Goal: Task Accomplishment & Management: Use online tool/utility

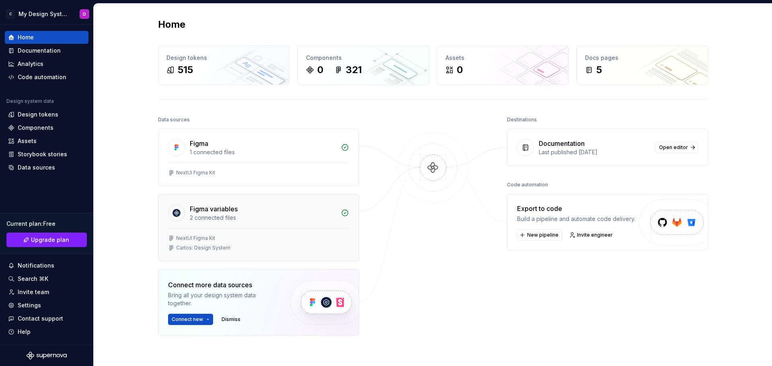
click at [293, 220] on div "2 connected files" at bounding box center [263, 218] width 146 height 8
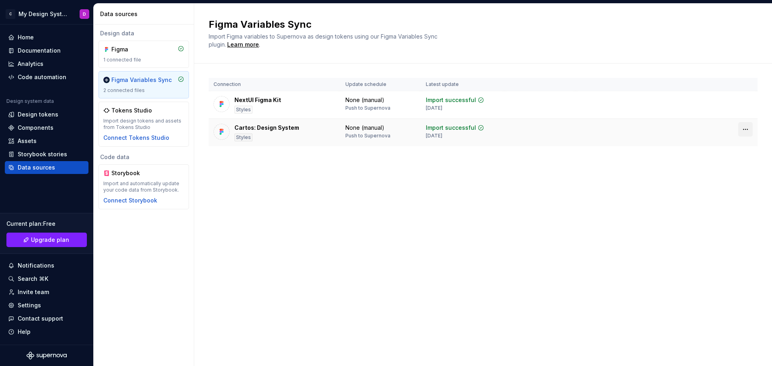
click at [745, 129] on html "C My Design System D Home Documentation Analytics Code automation Design system…" at bounding box center [386, 183] width 772 height 366
click at [447, 157] on html "C My Design System D Home Documentation Analytics Code automation Design system…" at bounding box center [386, 183] width 772 height 366
click at [136, 60] on div "1 connected file" at bounding box center [143, 60] width 81 height 6
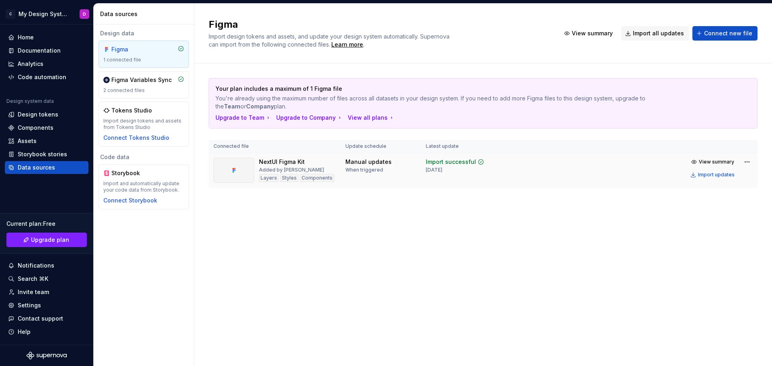
click at [248, 163] on div at bounding box center [233, 170] width 41 height 25
click at [38, 39] on div "Home" at bounding box center [46, 37] width 77 height 8
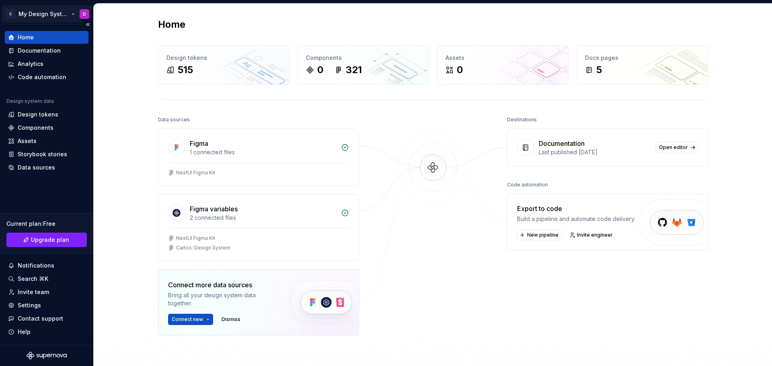
click at [57, 18] on html "C My Design System D Home Documentation Analytics Code automation Design system…" at bounding box center [386, 183] width 772 height 366
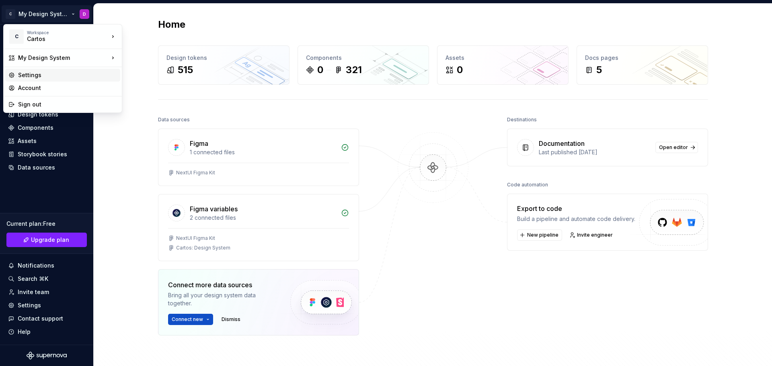
click at [43, 72] on div "Settings" at bounding box center [67, 75] width 99 height 8
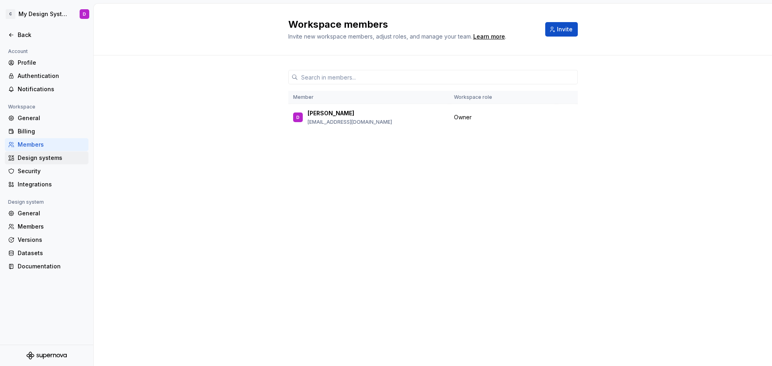
click at [41, 153] on div "Design systems" at bounding box center [47, 158] width 84 height 13
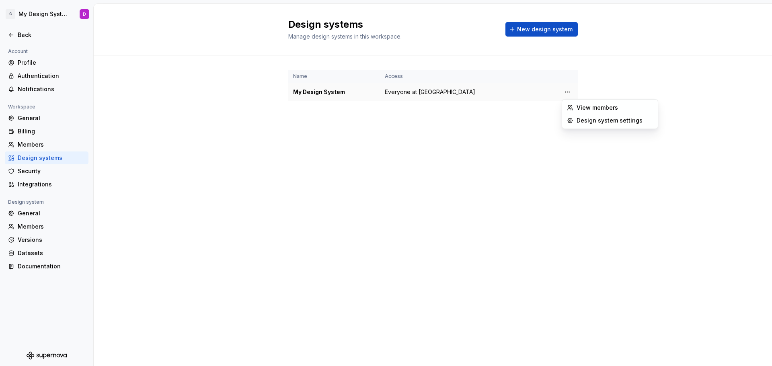
click at [568, 93] on html "C My Design System D Back Account Profile Authentication Notifications Workspac…" at bounding box center [386, 183] width 772 height 366
click at [575, 115] on div "Design system settings" at bounding box center [610, 120] width 92 height 13
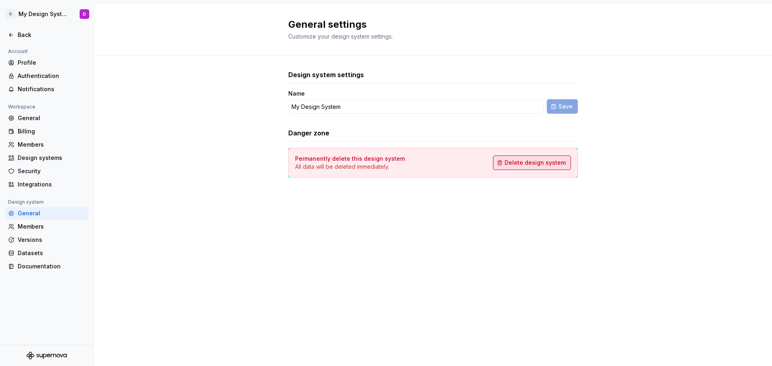
click at [509, 164] on span "Delete design system" at bounding box center [535, 163] width 61 height 8
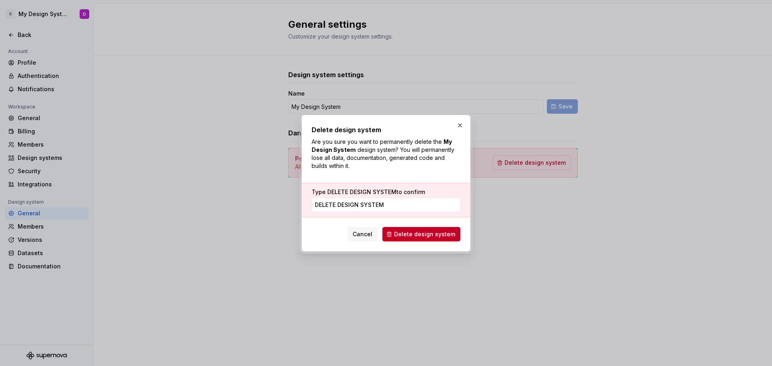
type input "DELETE DESIGN SYSTEM"
click at [439, 236] on span "Delete design system" at bounding box center [424, 234] width 61 height 8
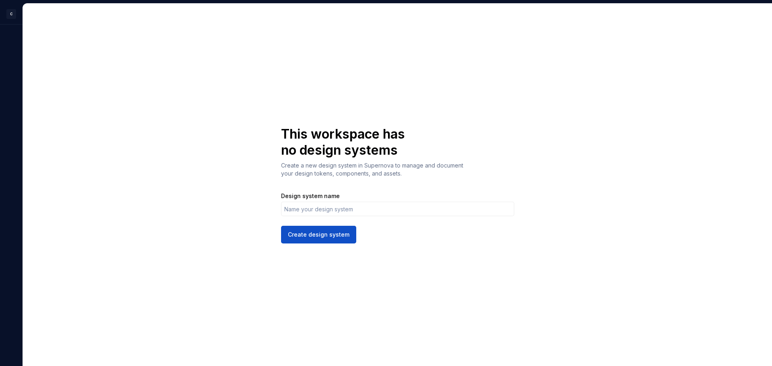
click at [324, 201] on div "Design system name" at bounding box center [397, 204] width 233 height 24
click at [324, 211] on input "Design system name" at bounding box center [397, 209] width 233 height 14
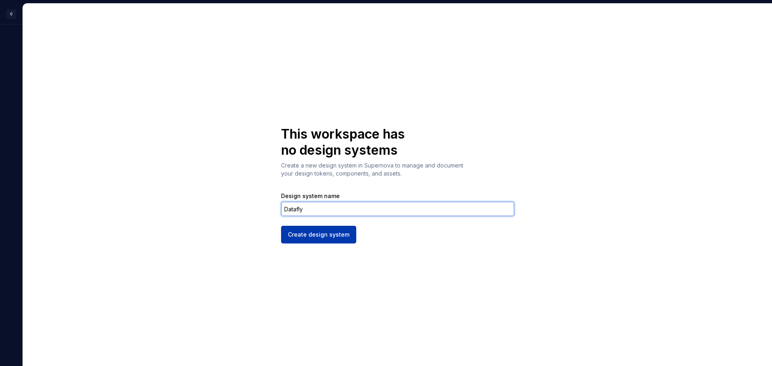
type input "Datafly"
click at [324, 231] on span "Create design system" at bounding box center [319, 235] width 62 height 8
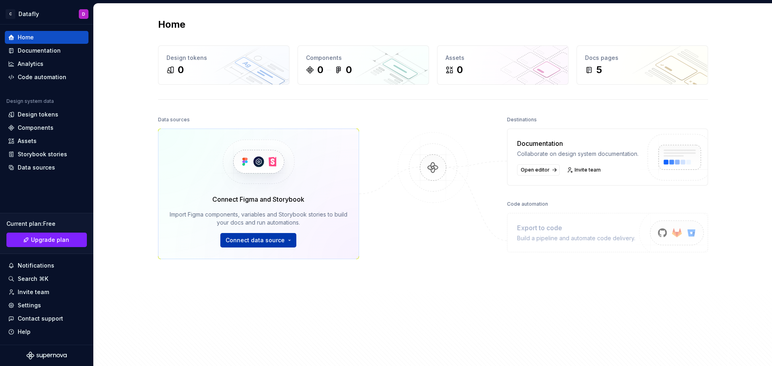
click at [275, 239] on html "C Datafly D Home Documentation Analytics Code automation Design system data Des…" at bounding box center [386, 183] width 772 height 366
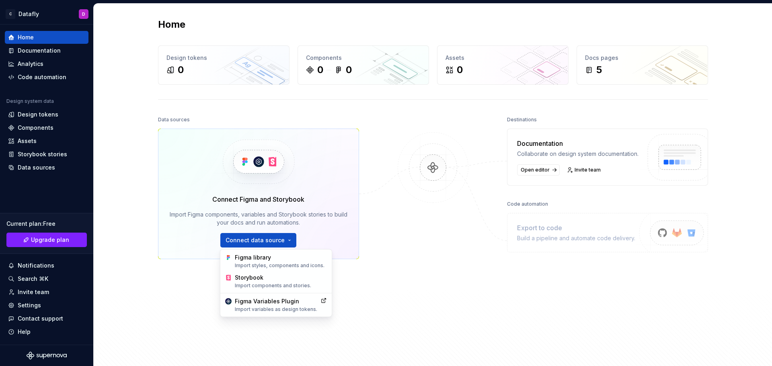
click at [376, 247] on html "C Datafly D Home Documentation Analytics Code automation Design system data Des…" at bounding box center [386, 183] width 772 height 366
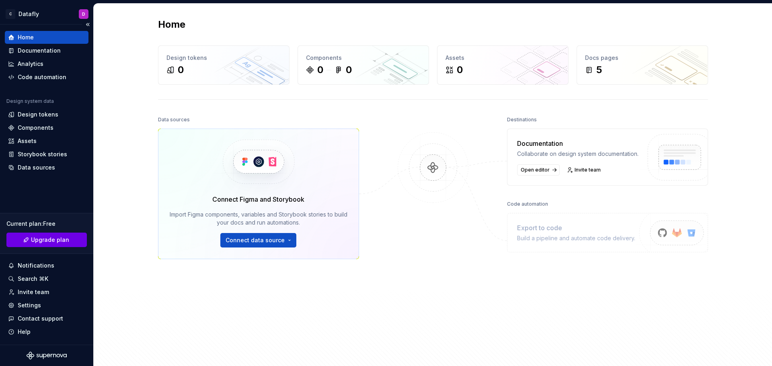
click at [44, 242] on span "Upgrade plan" at bounding box center [50, 240] width 38 height 8
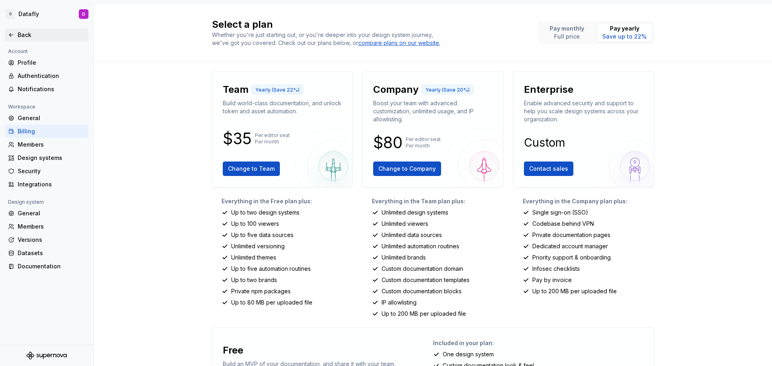
click at [16, 34] on div "Back" at bounding box center [46, 35] width 77 height 8
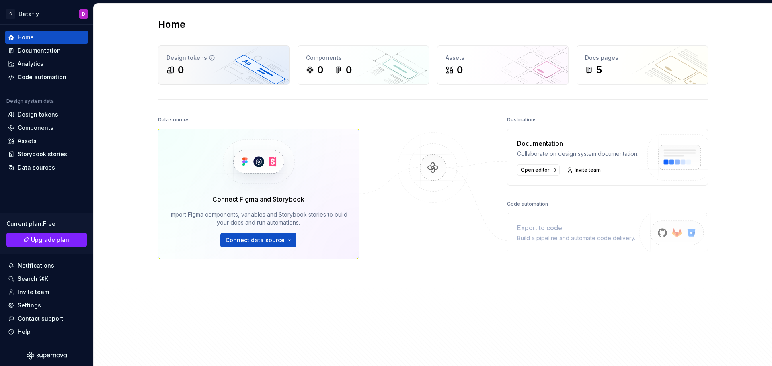
click at [183, 76] on div "0" at bounding box center [223, 70] width 115 height 13
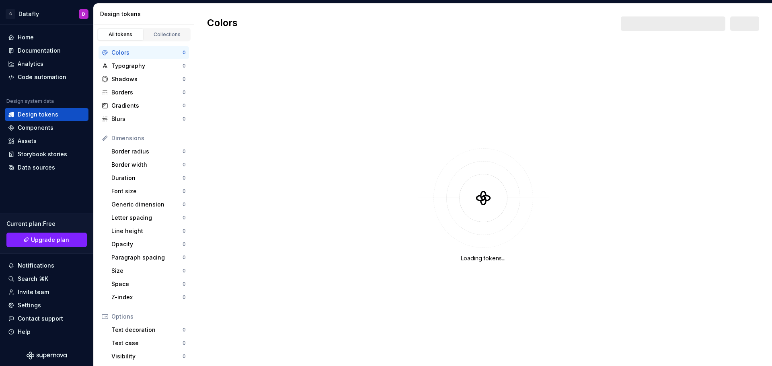
click at [131, 55] on div "Colors" at bounding box center [146, 53] width 71 height 8
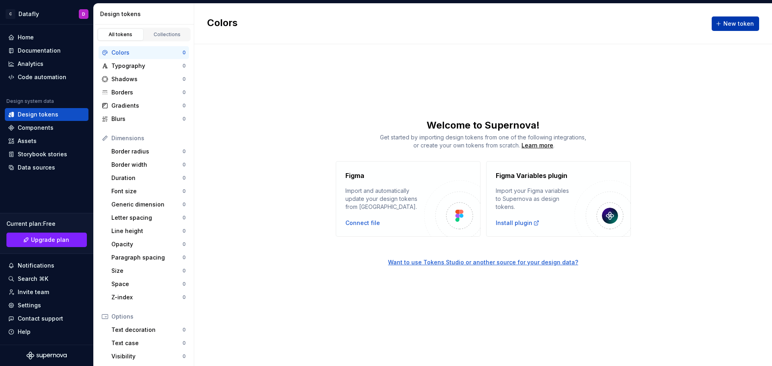
click at [734, 23] on span "New token" at bounding box center [738, 24] width 31 height 8
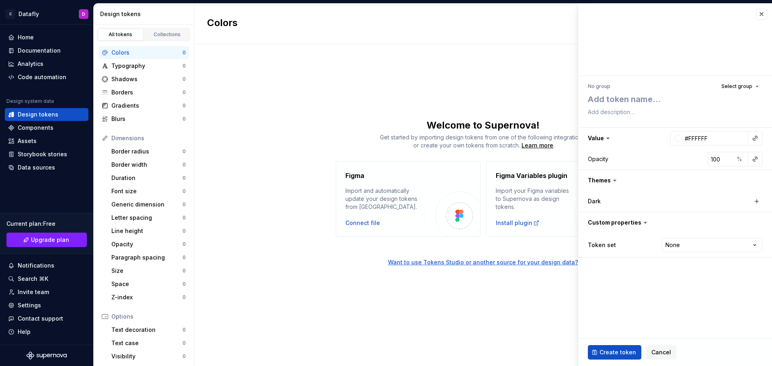
type textarea "*"
click at [685, 241] on html "C Datafly D Home Documentation Analytics Code automation Design system data Des…" at bounding box center [386, 183] width 772 height 366
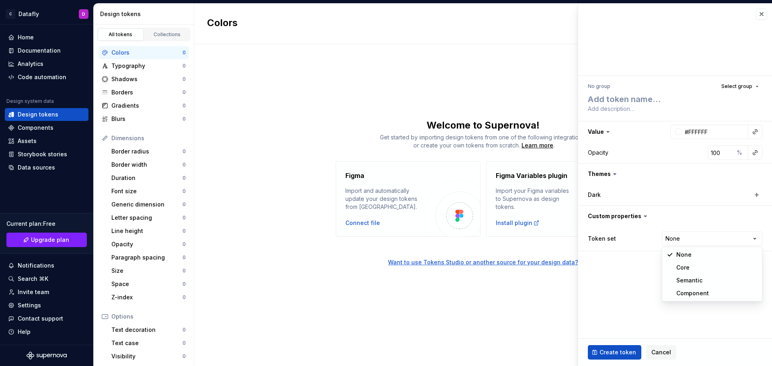
select select "**********"
type textarea "*"
click at [594, 82] on div "No group Select group" at bounding box center [675, 86] width 174 height 11
click at [732, 86] on span "Select group" at bounding box center [736, 86] width 31 height 6
click at [671, 73] on div at bounding box center [675, 40] width 194 height 72
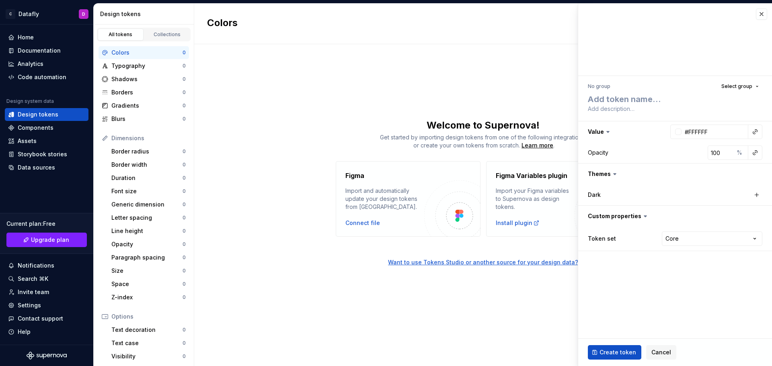
click at [474, 60] on div "Colors New token Welcome to Supernova! Get started by importing design tokens f…" at bounding box center [483, 185] width 578 height 363
click at [433, 300] on div "Colors New token Welcome to Supernova! Get started by importing design tokens f…" at bounding box center [483, 185] width 578 height 363
click at [651, 351] on span "Cancel" at bounding box center [661, 353] width 20 height 8
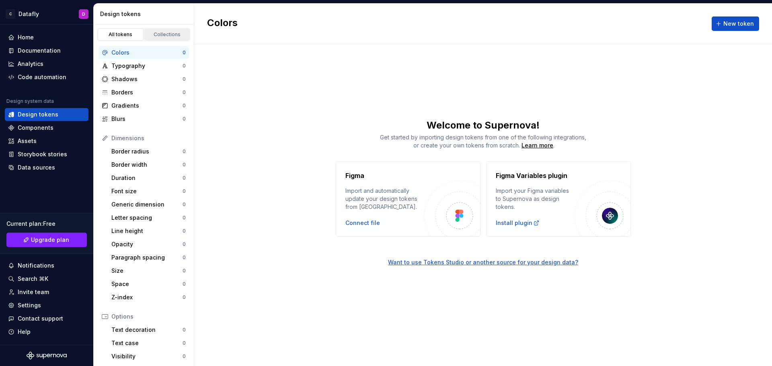
click at [165, 36] on div "Collections" at bounding box center [167, 34] width 40 height 6
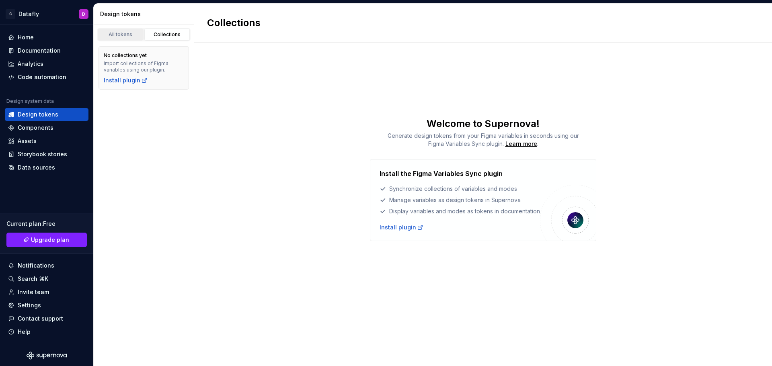
click at [135, 35] on div "All tokens" at bounding box center [121, 34] width 40 height 6
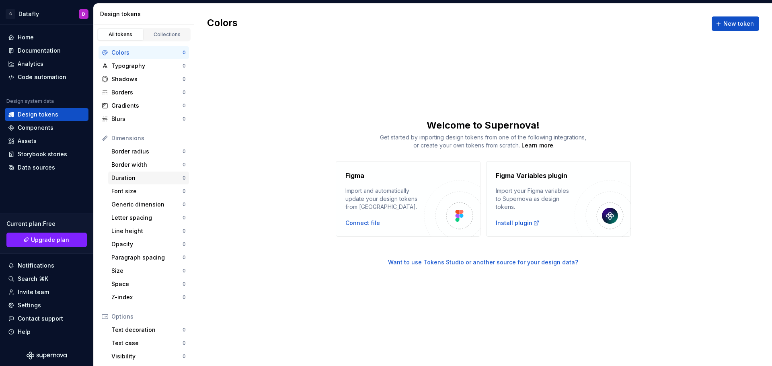
scroll to position [74, 0]
